Goal: Task Accomplishment & Management: Use online tool/utility

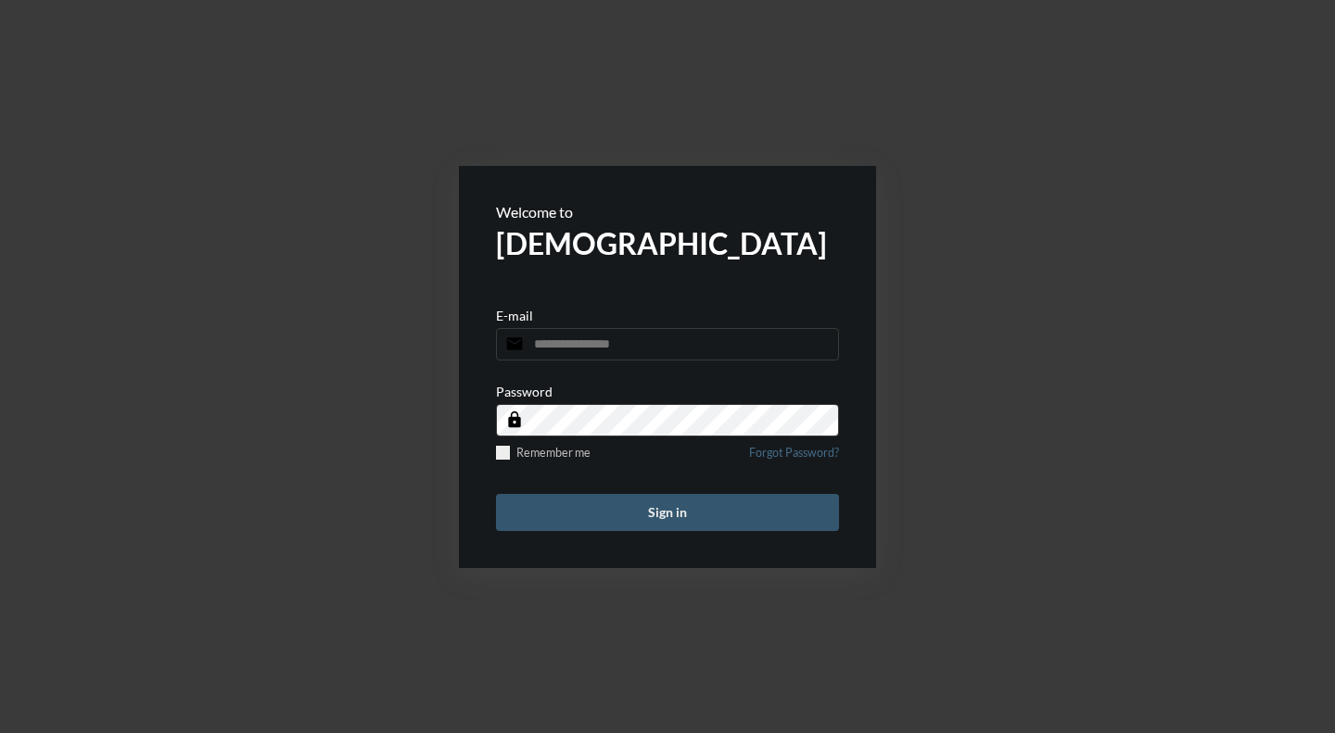
type input "**********"
click at [705, 508] on button "Sign in" at bounding box center [667, 512] width 343 height 37
type input "**********"
click at [642, 512] on button "Sign in" at bounding box center [667, 512] width 343 height 37
